Goal: Find contact information: Find contact information

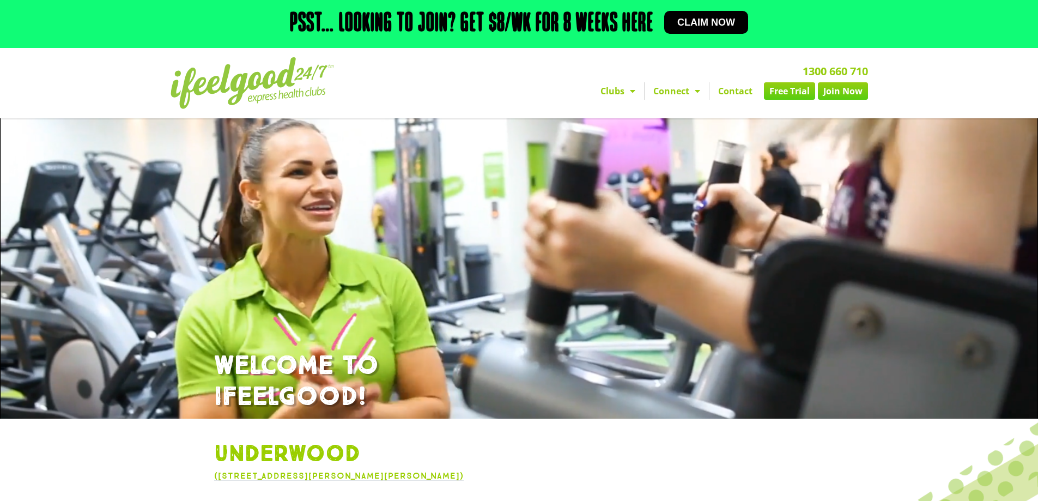
click at [747, 90] on link "Contact" at bounding box center [735, 90] width 52 height 17
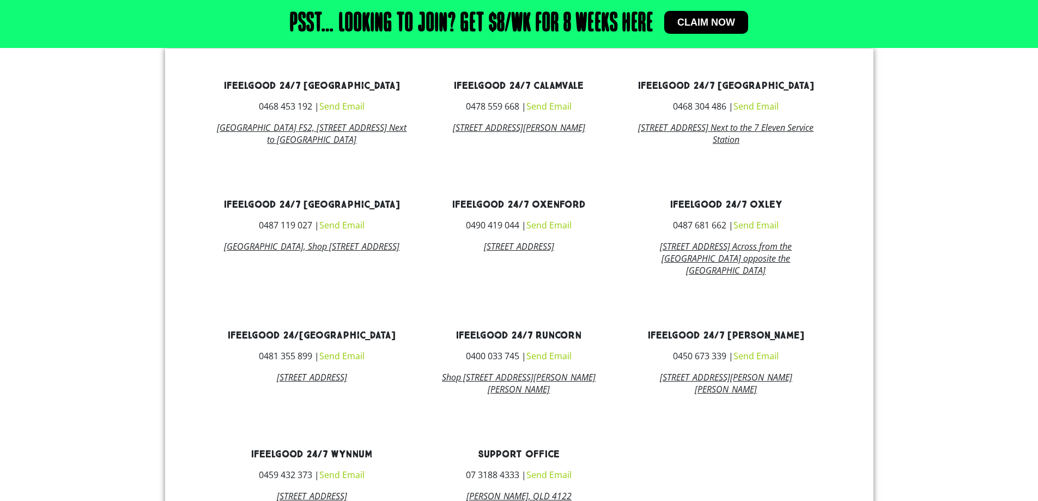
scroll to position [490, 0]
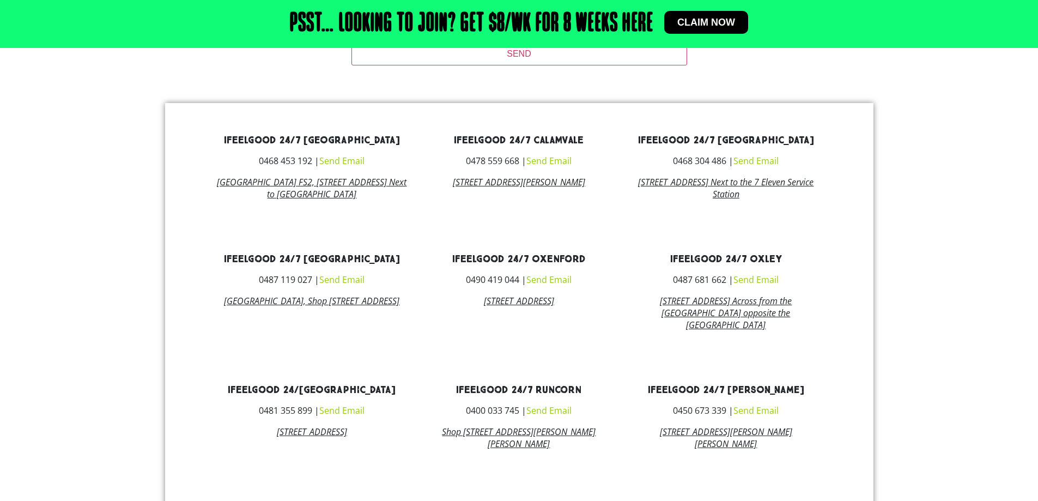
click at [749, 416] on link "Send Email" at bounding box center [755, 410] width 45 height 12
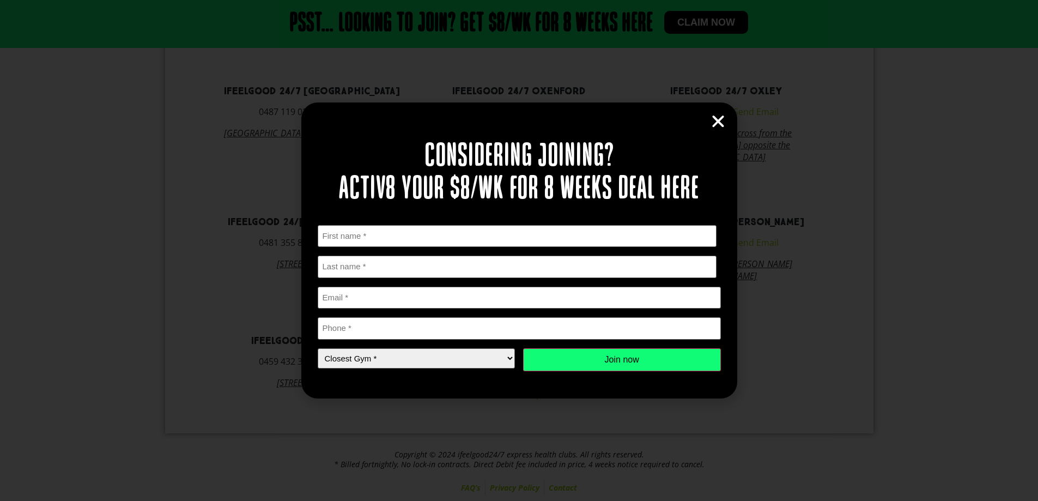
click at [712, 122] on icon "Close" at bounding box center [718, 121] width 16 height 16
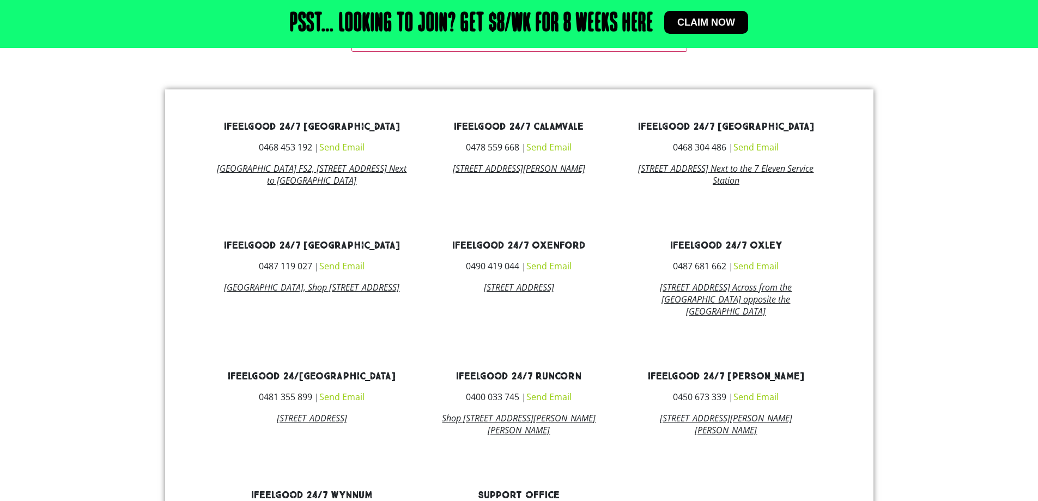
scroll to position [490, 0]
